Goal: Entertainment & Leisure: Consume media (video, audio)

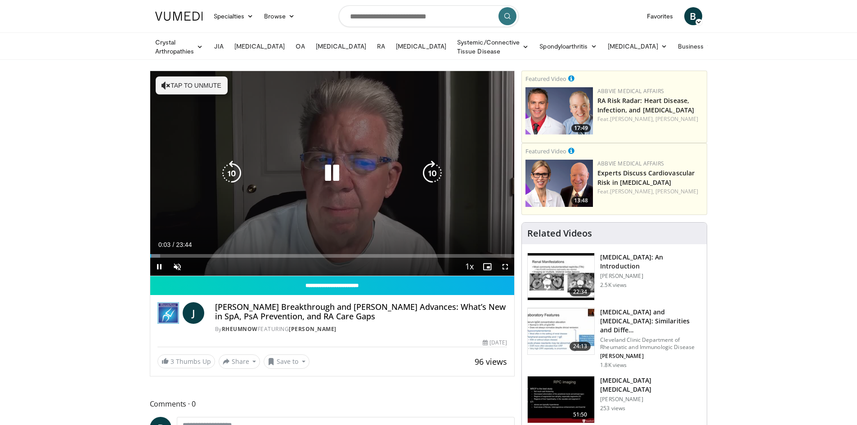
click at [189, 84] on button "Tap to unmute" at bounding box center [192, 85] width 72 height 18
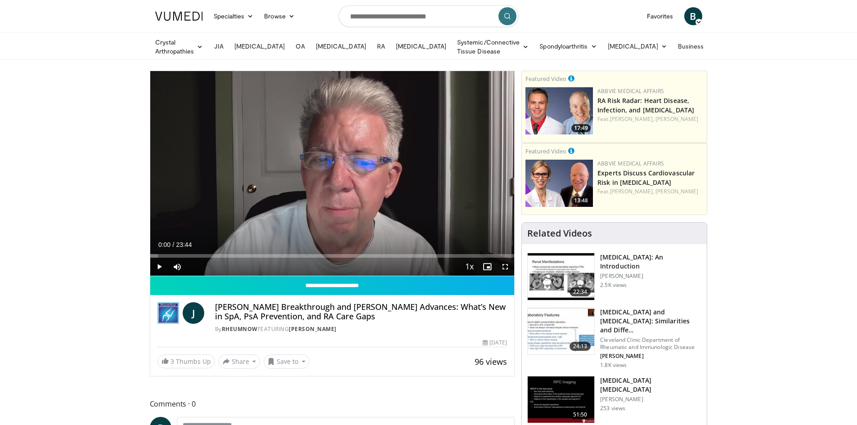
drag, startPoint x: 165, startPoint y: 253, endPoint x: 149, endPoint y: 254, distance: 15.8
click at [150, 254] on div "**********" at bounding box center [332, 224] width 365 height 306
